Goal: Register for event/course

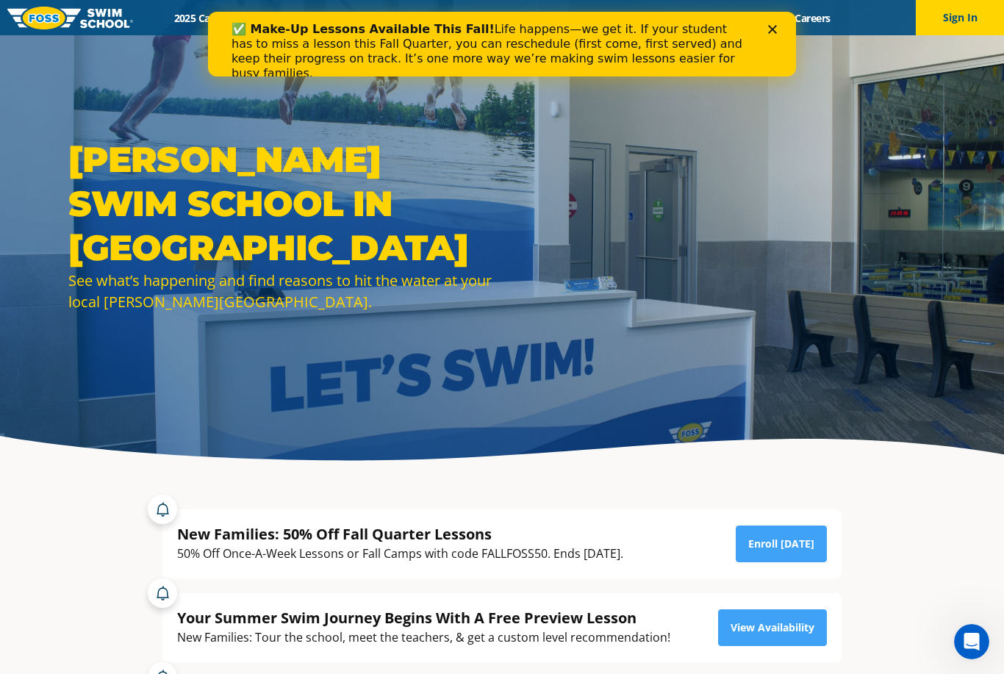
click at [778, 26] on div "Close" at bounding box center [775, 29] width 15 height 9
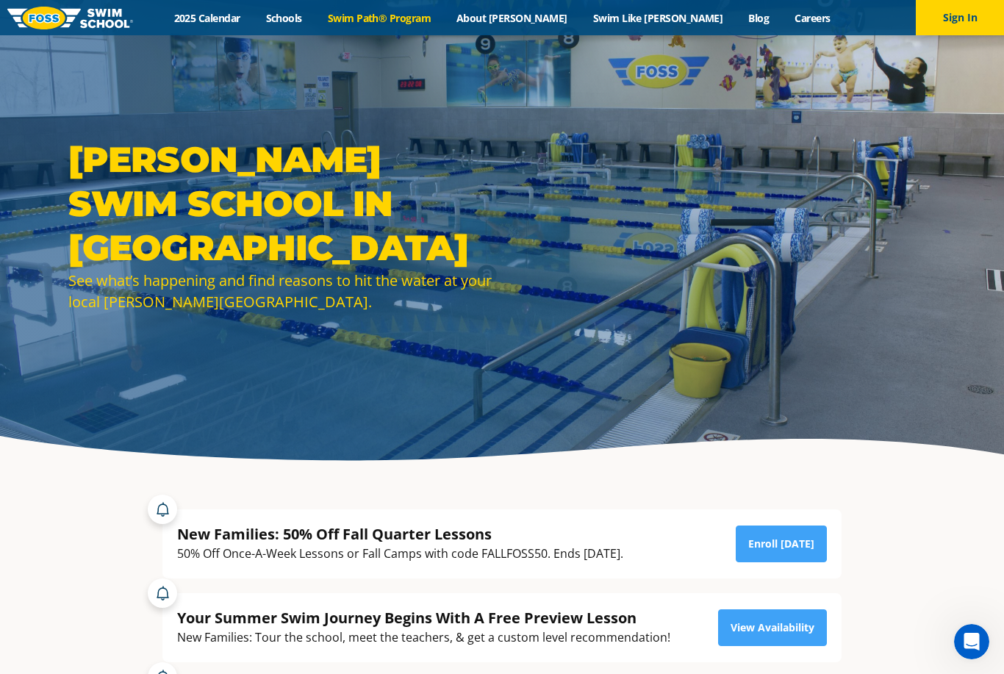
click at [443, 18] on link "Swim Path® Program" at bounding box center [379, 18] width 129 height 14
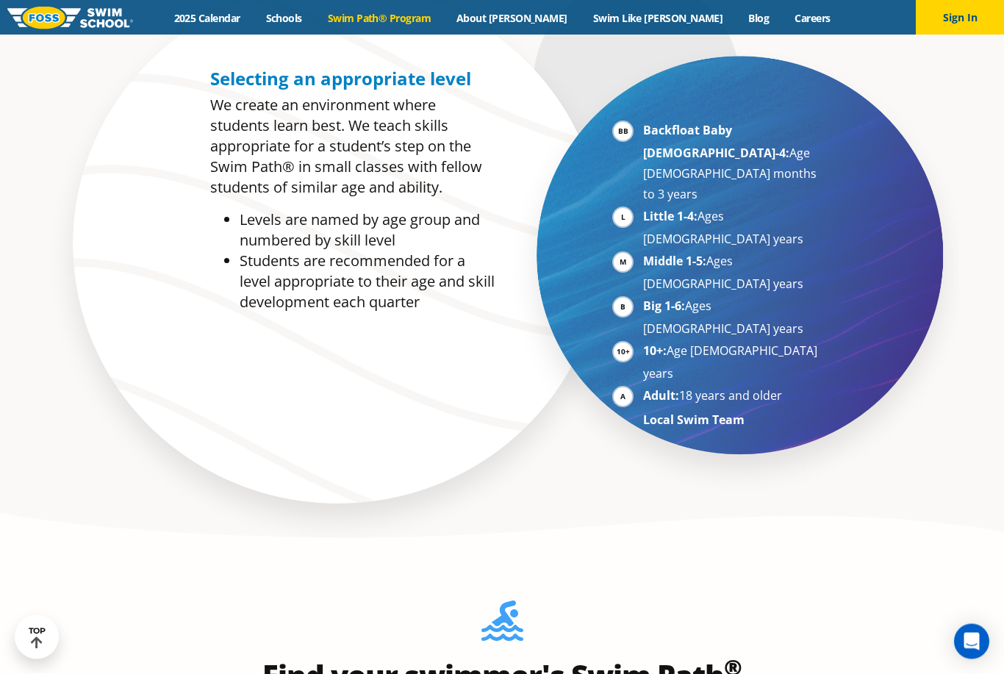
scroll to position [863, 0]
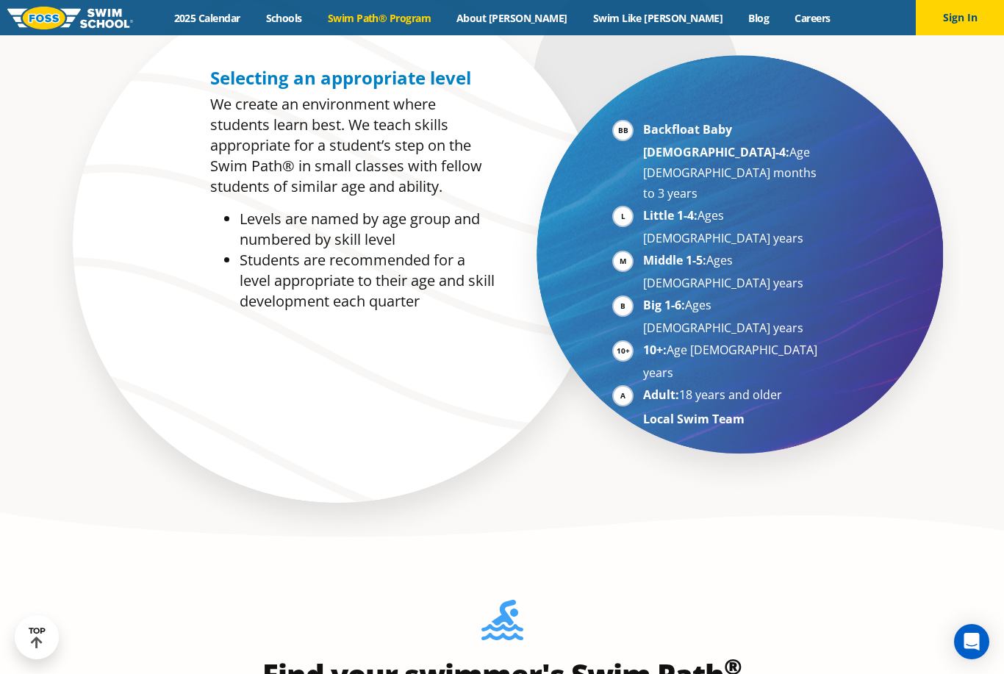
click at [704, 160] on strong "Backfloat Baby 1-4:" at bounding box center [716, 140] width 146 height 39
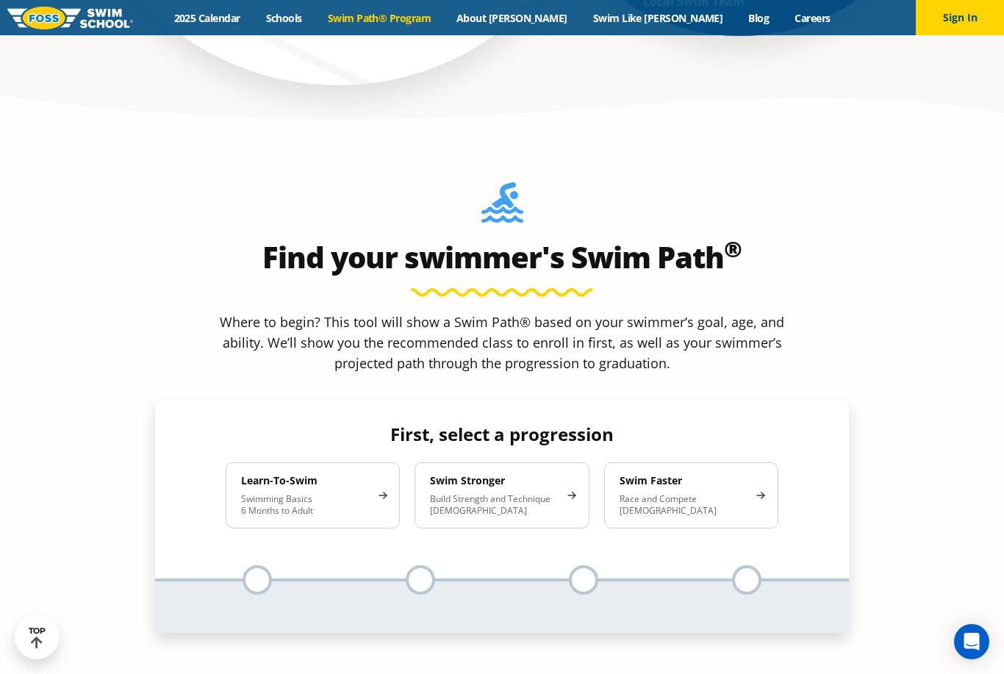
scroll to position [1294, 0]
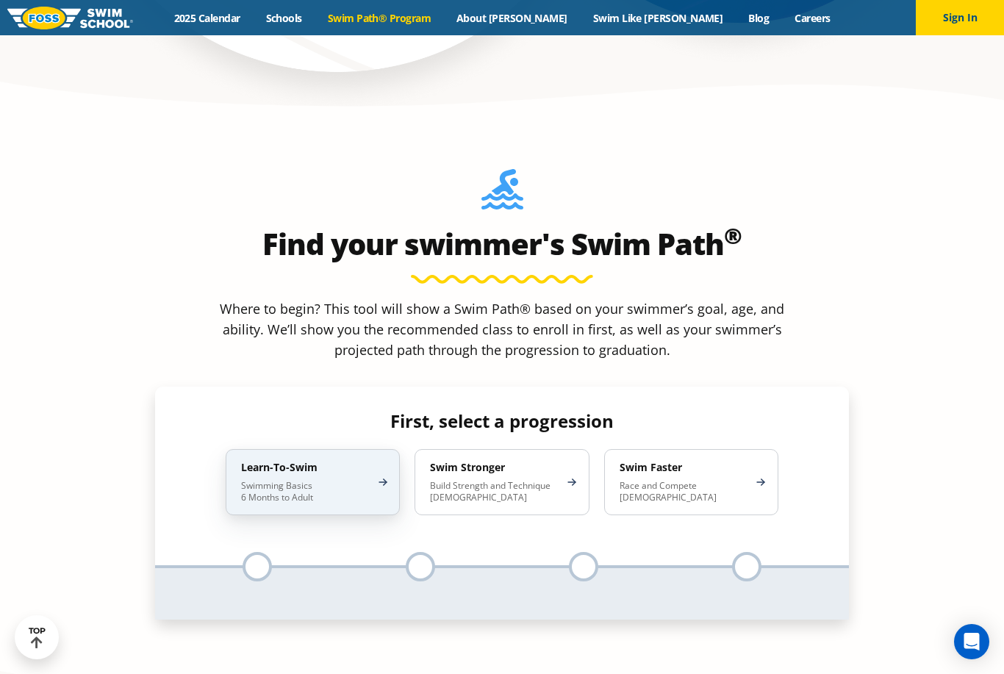
click at [345, 461] on h4 "Learn-To-Swim" at bounding box center [305, 467] width 129 height 13
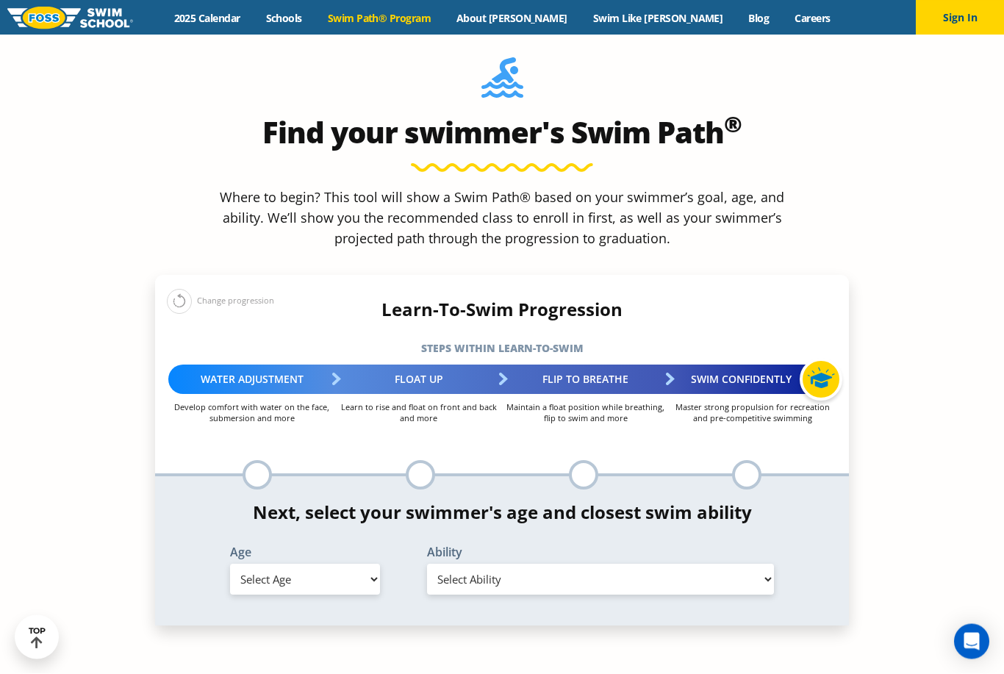
scroll to position [1439, 0]
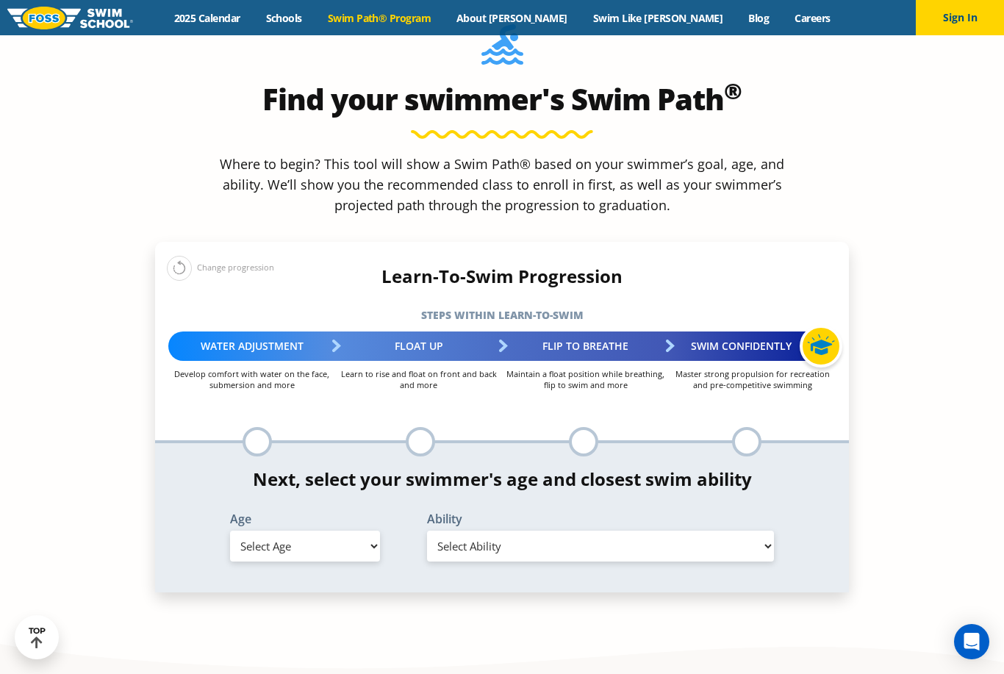
click at [362, 531] on select "Select Age 6 months - 1 year 1 year 2 years 3 years 4 years 5 years 6 years 7 y…" at bounding box center [305, 546] width 150 height 31
select select "6-months---1-year"
click at [564, 531] on select "Select Ability First in-water experience Comfortable with water poured over the…" at bounding box center [600, 546] width 347 height 31
select select "6-months---1-year-comfortable-with-water-poured-over-face-eyes-and-ears-and-wit…"
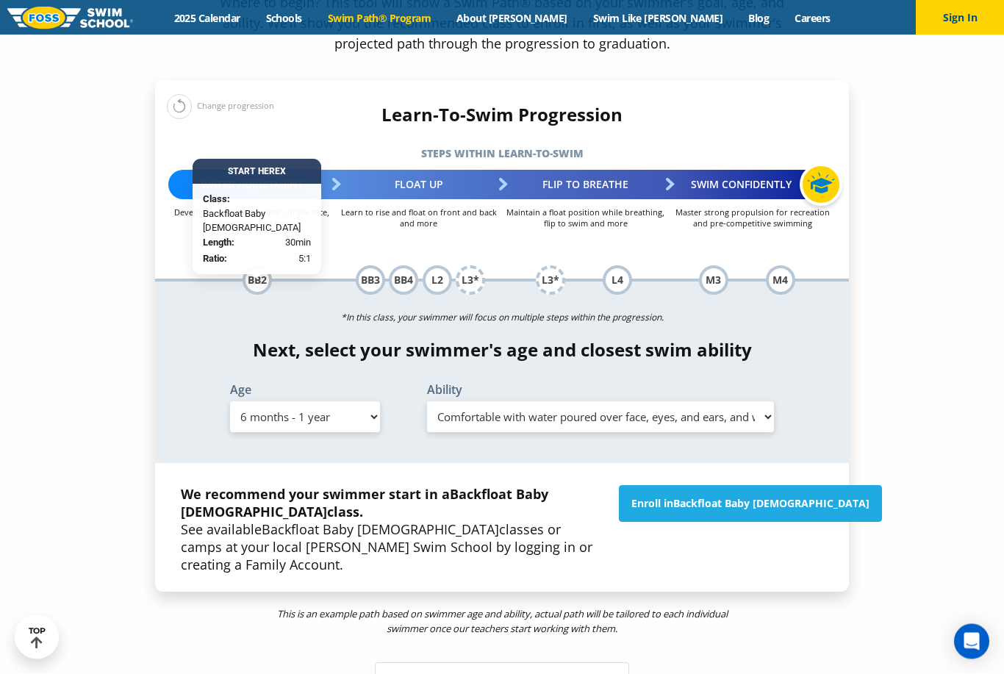
scroll to position [1623, 0]
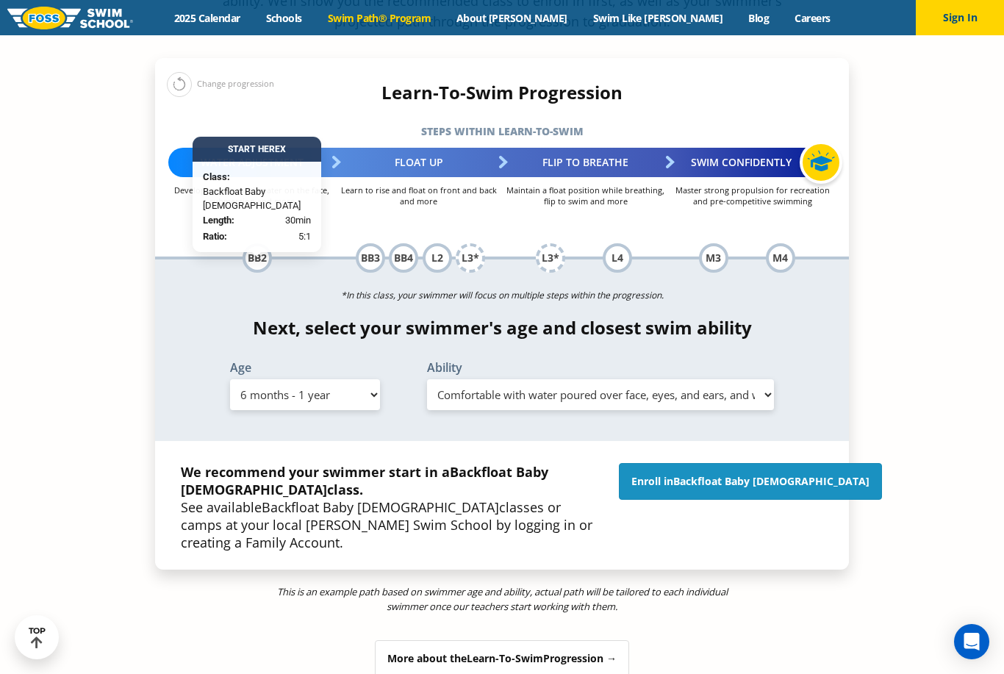
click at [717, 463] on link "Enroll in Backfloat Baby 2" at bounding box center [750, 481] width 263 height 37
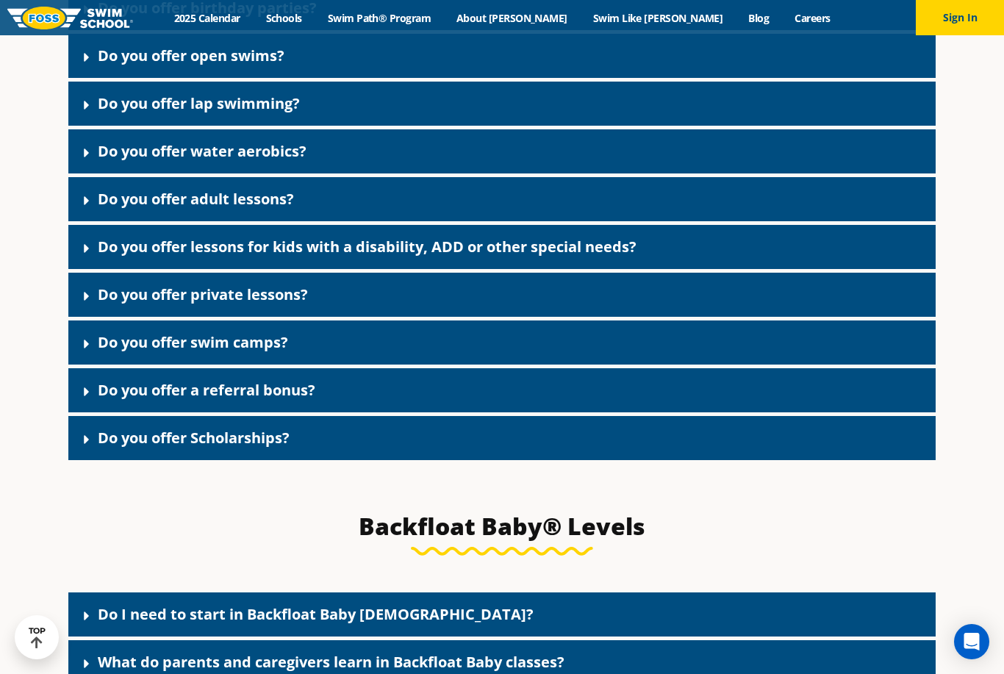
scroll to position [2761, 0]
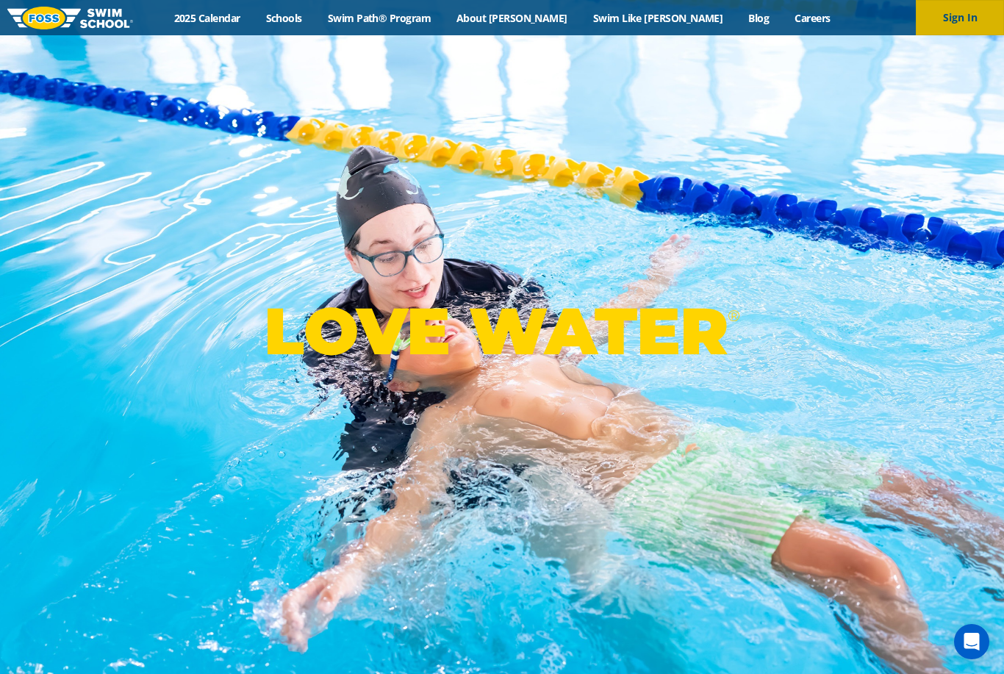
click at [968, 9] on button "Sign In" at bounding box center [960, 17] width 88 height 35
